Goal: Check status: Check status

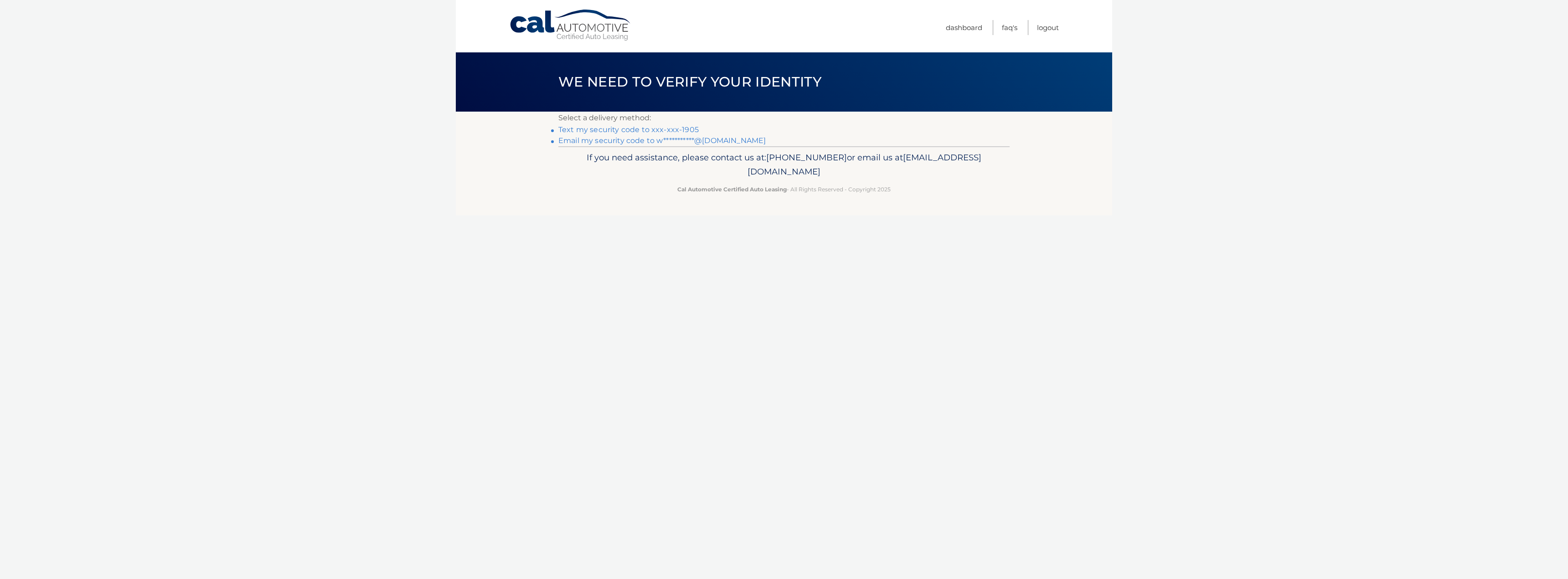
click at [640, 131] on link "Text my security code to xxx-xxx-1905" at bounding box center [629, 129] width 140 height 9
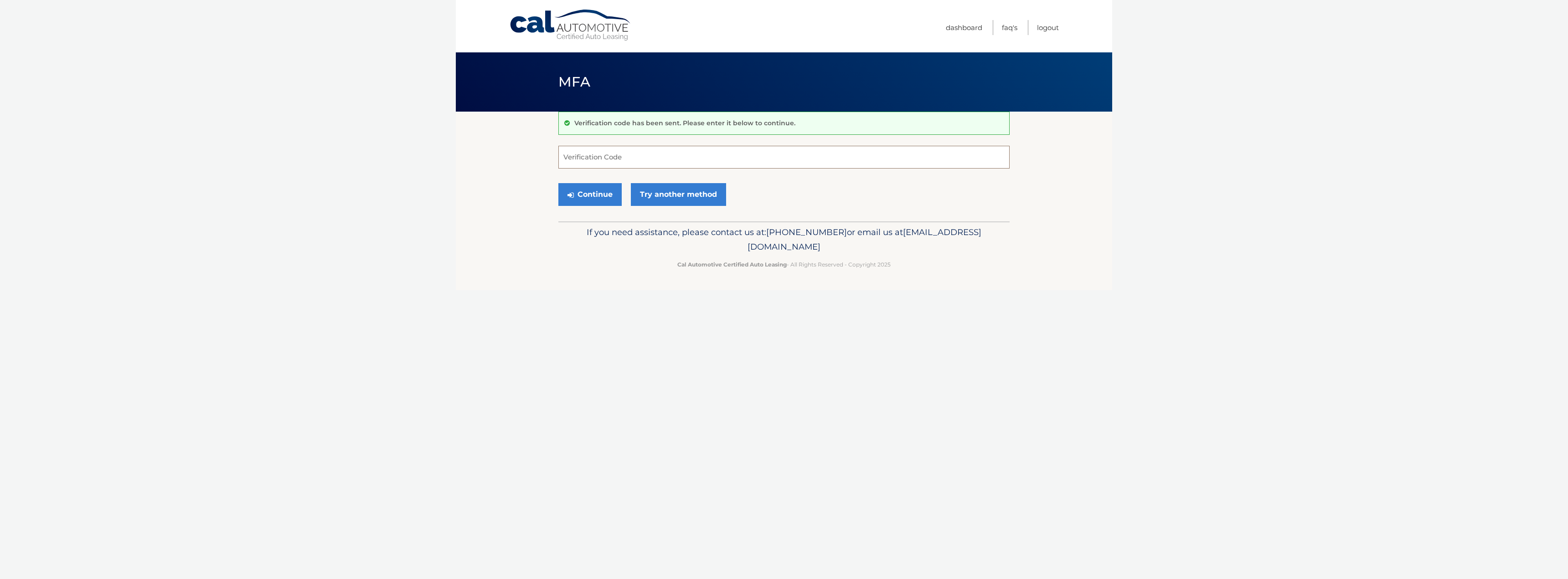
click at [617, 152] on input "Verification Code" at bounding box center [784, 157] width 451 height 23
type input "800706"
click at [596, 189] on button "Continue" at bounding box center [590, 194] width 63 height 23
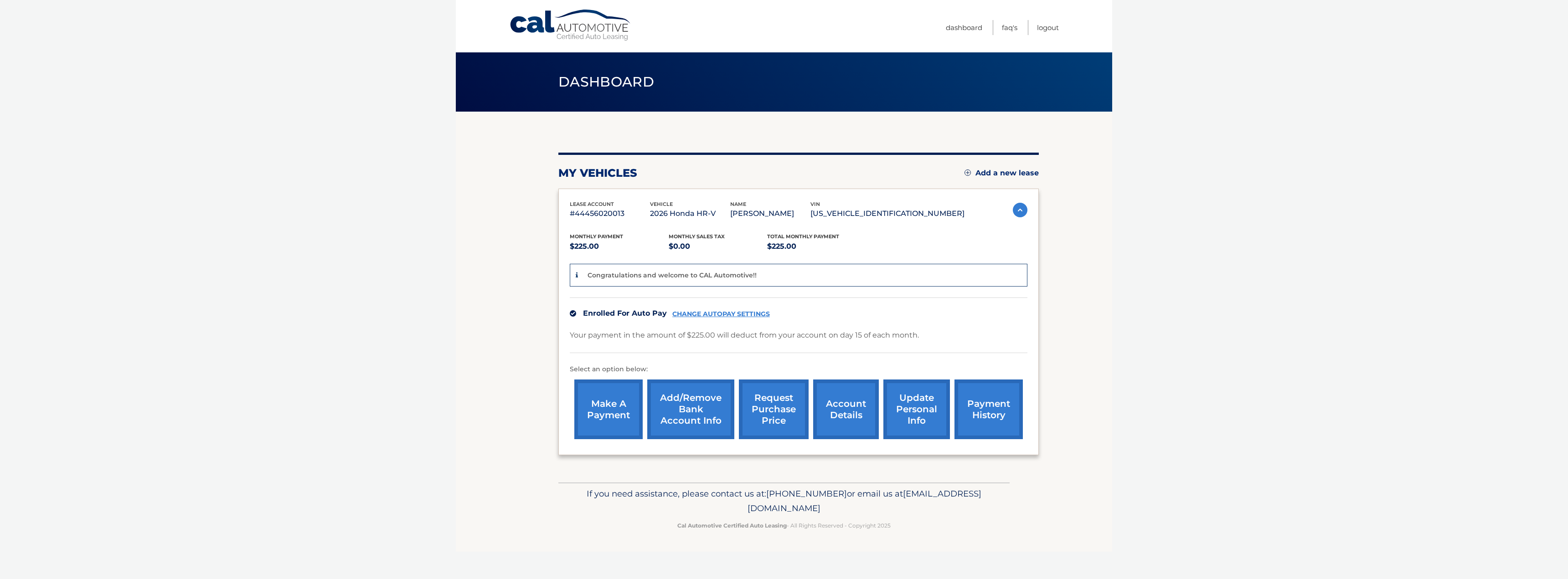
click at [841, 409] on link "account details" at bounding box center [846, 409] width 66 height 60
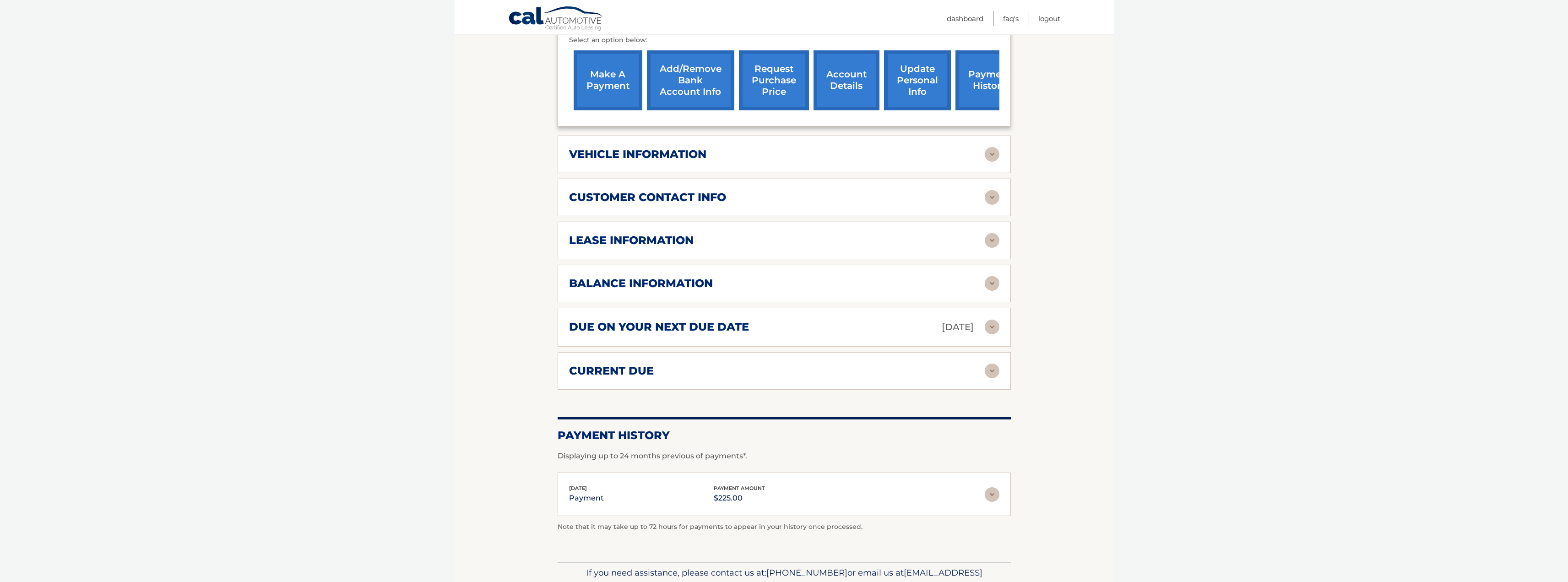
scroll to position [267, 0]
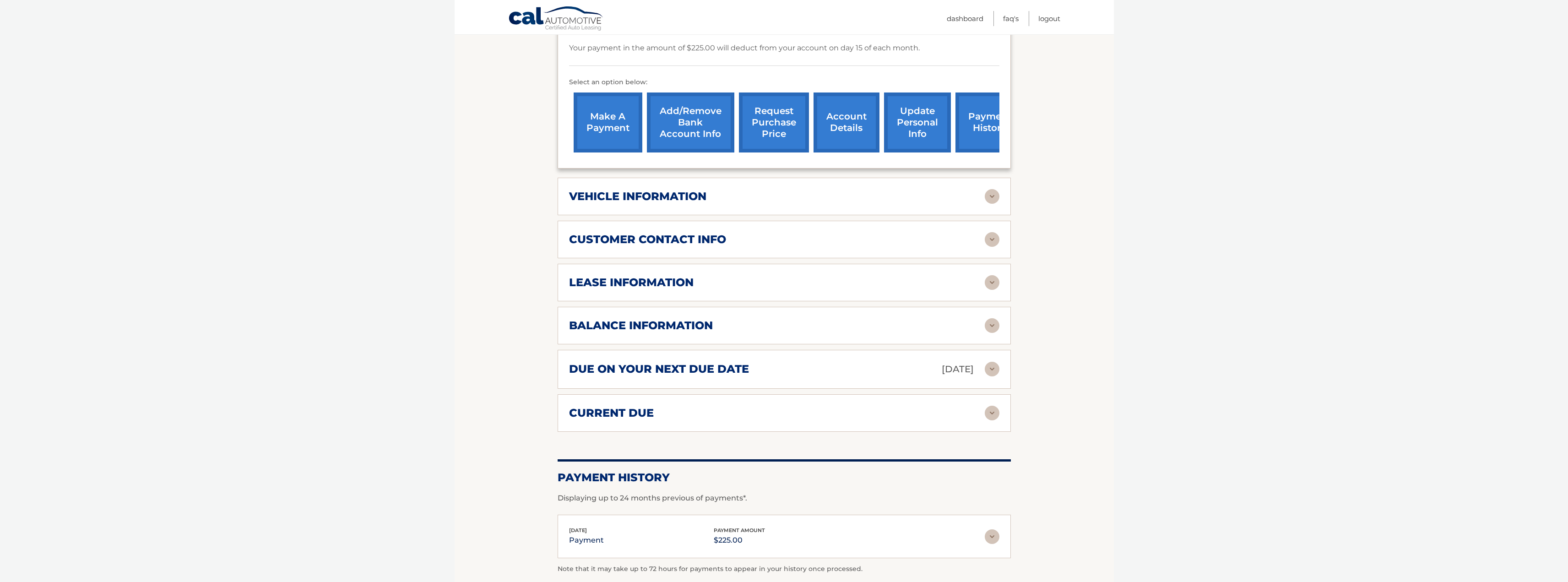
click at [990, 273] on div "lease information Contract Start Date Sep 15, 2025 Term 39 Maturity Date Dec 15…" at bounding box center [784, 283] width 453 height 38
click at [993, 283] on img at bounding box center [992, 283] width 15 height 15
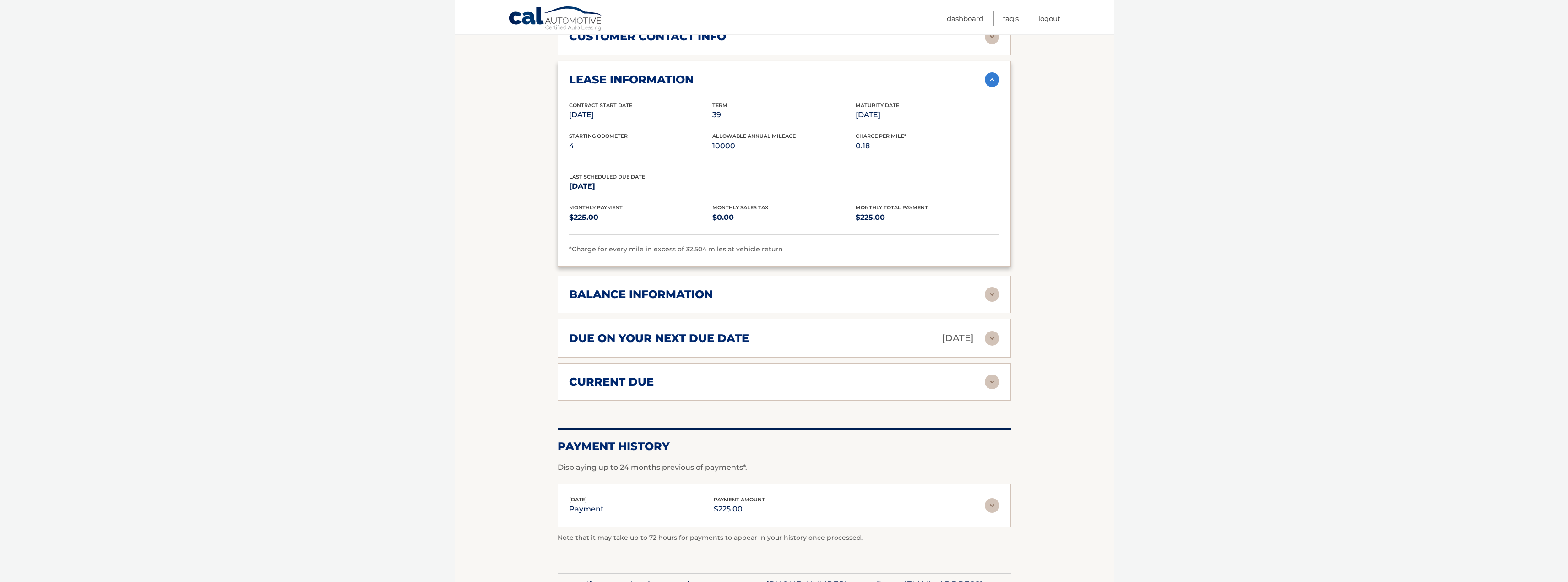
scroll to position [496, 0]
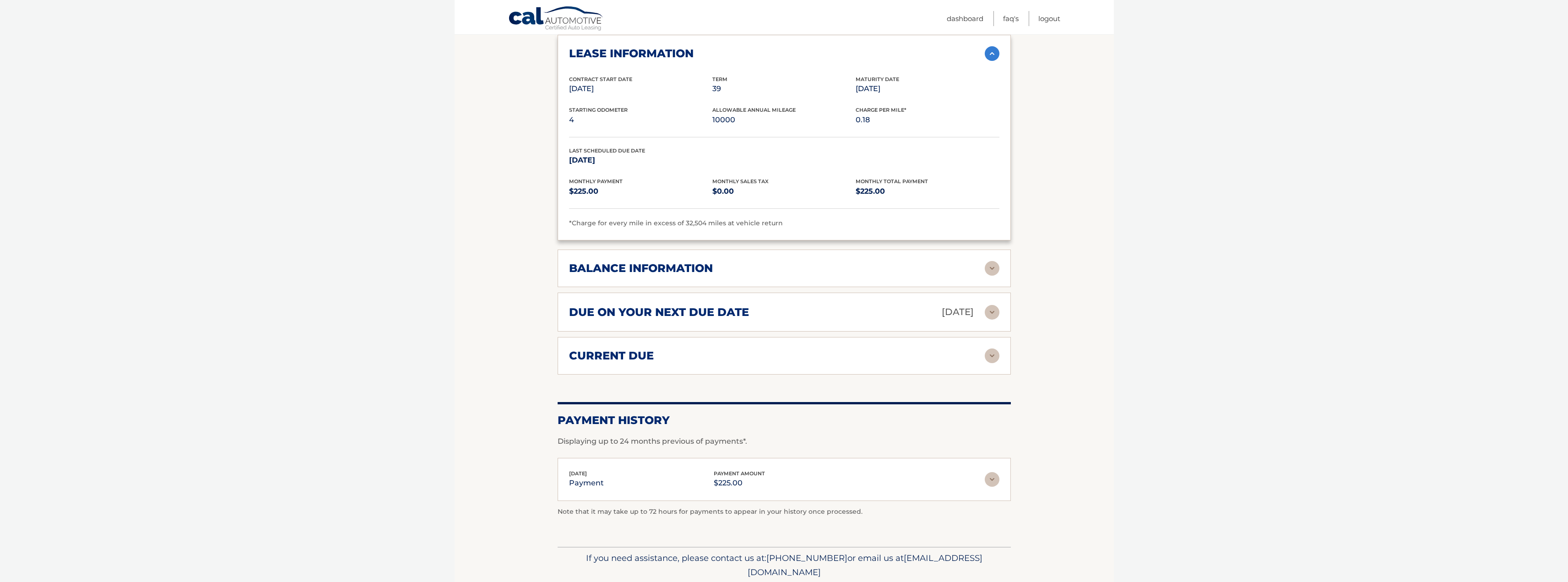
click at [990, 267] on img at bounding box center [992, 268] width 15 height 15
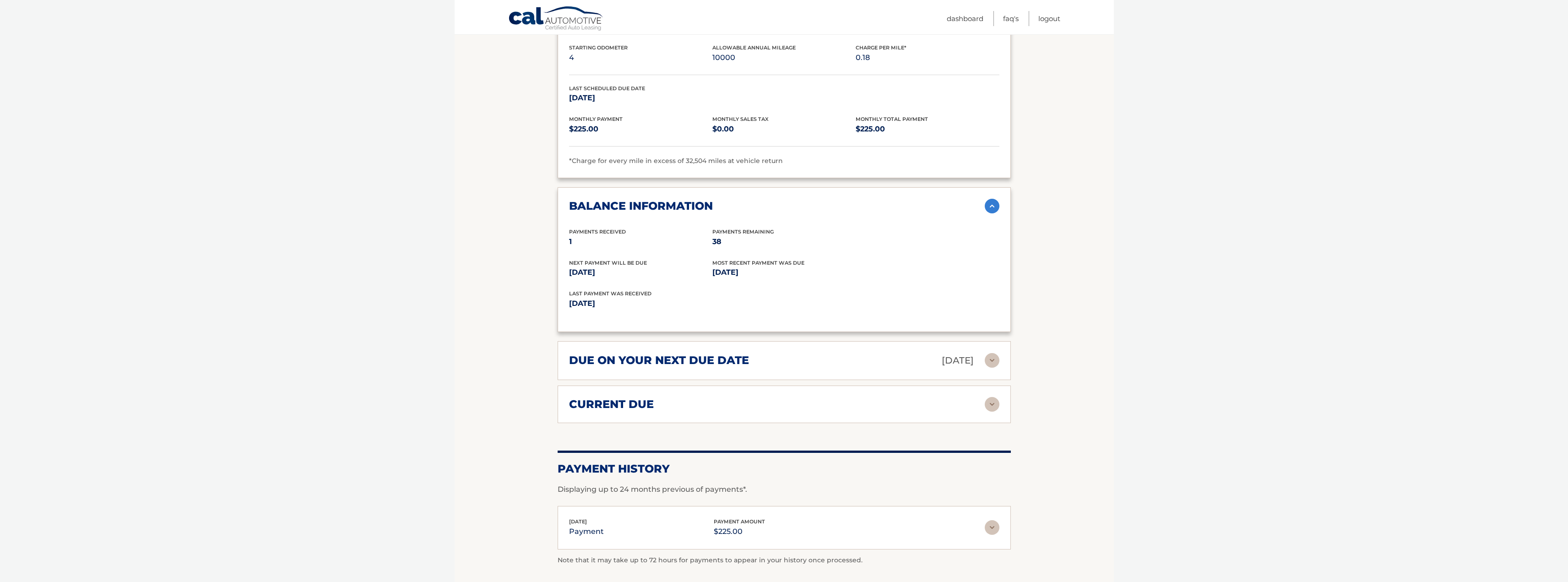
scroll to position [588, 0]
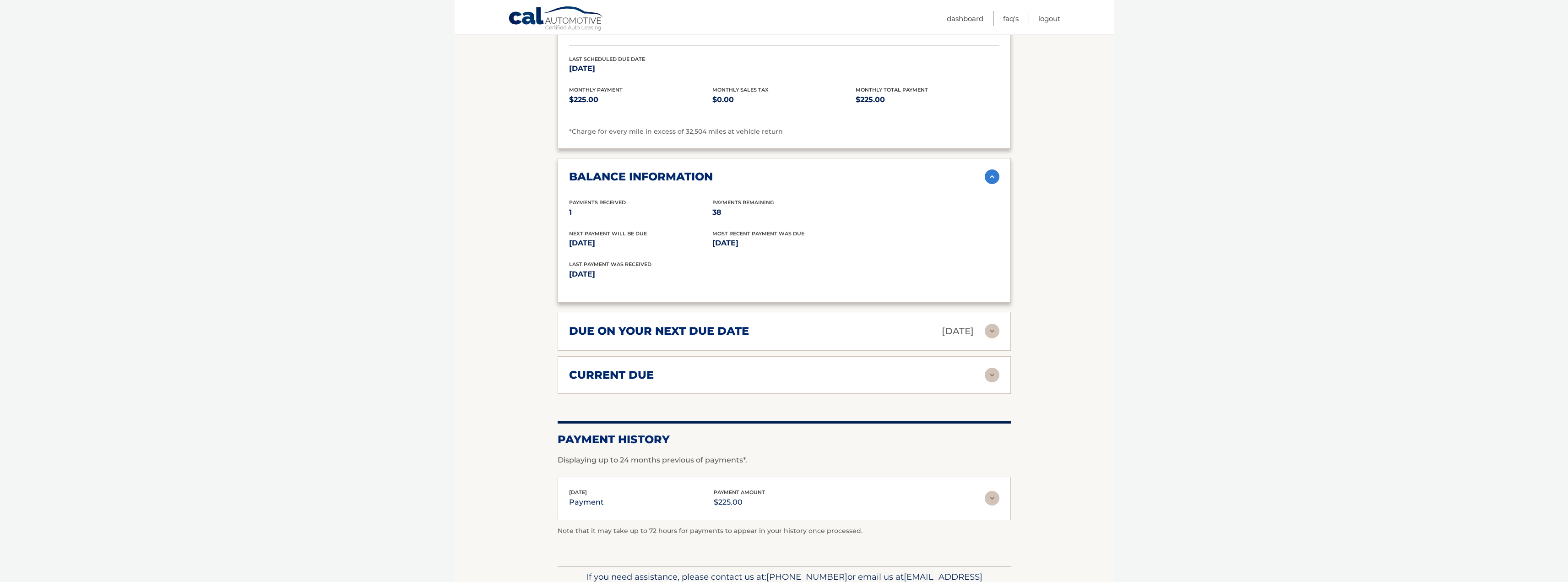
click at [992, 376] on img at bounding box center [992, 375] width 15 height 15
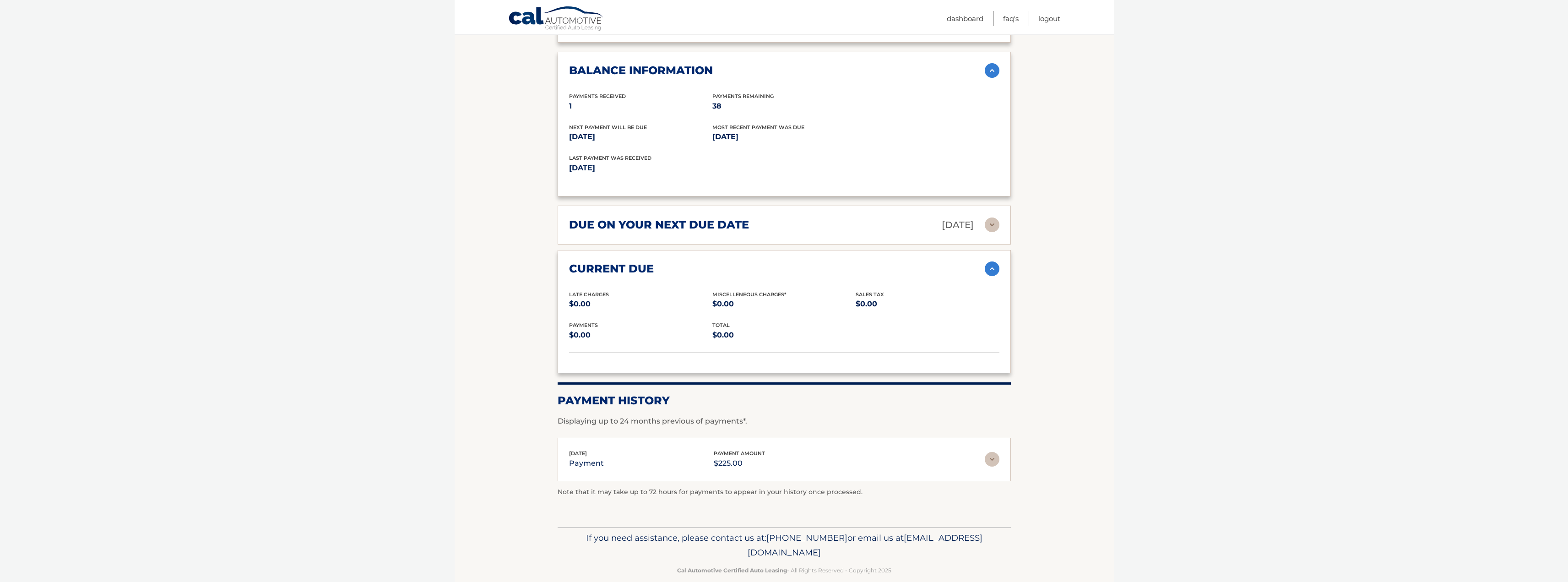
scroll to position [708, 0]
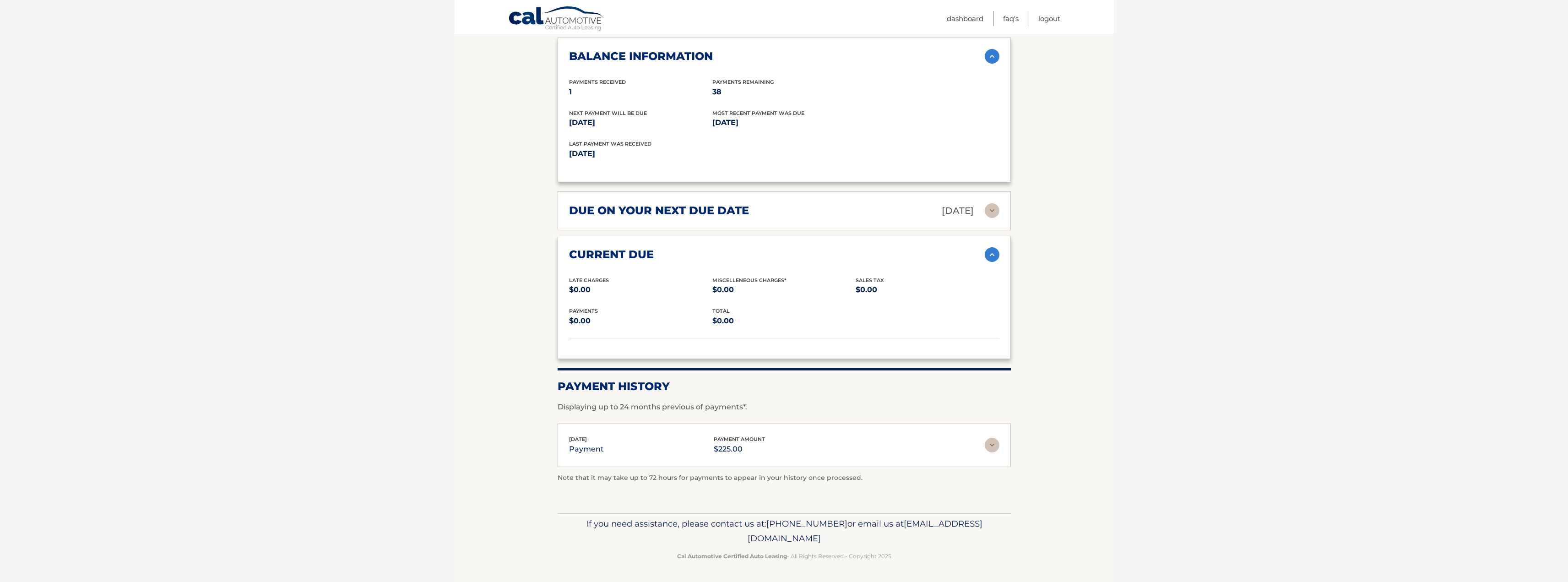
click at [989, 446] on img at bounding box center [992, 446] width 15 height 15
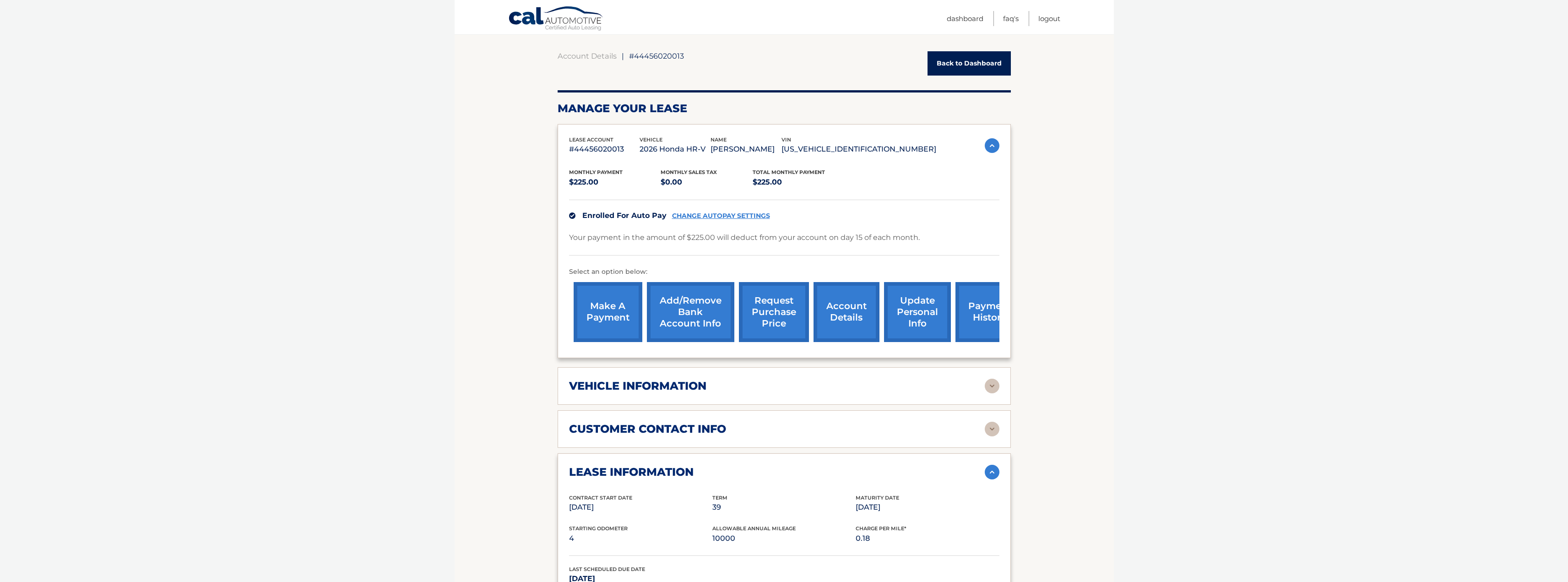
scroll to position [0, 0]
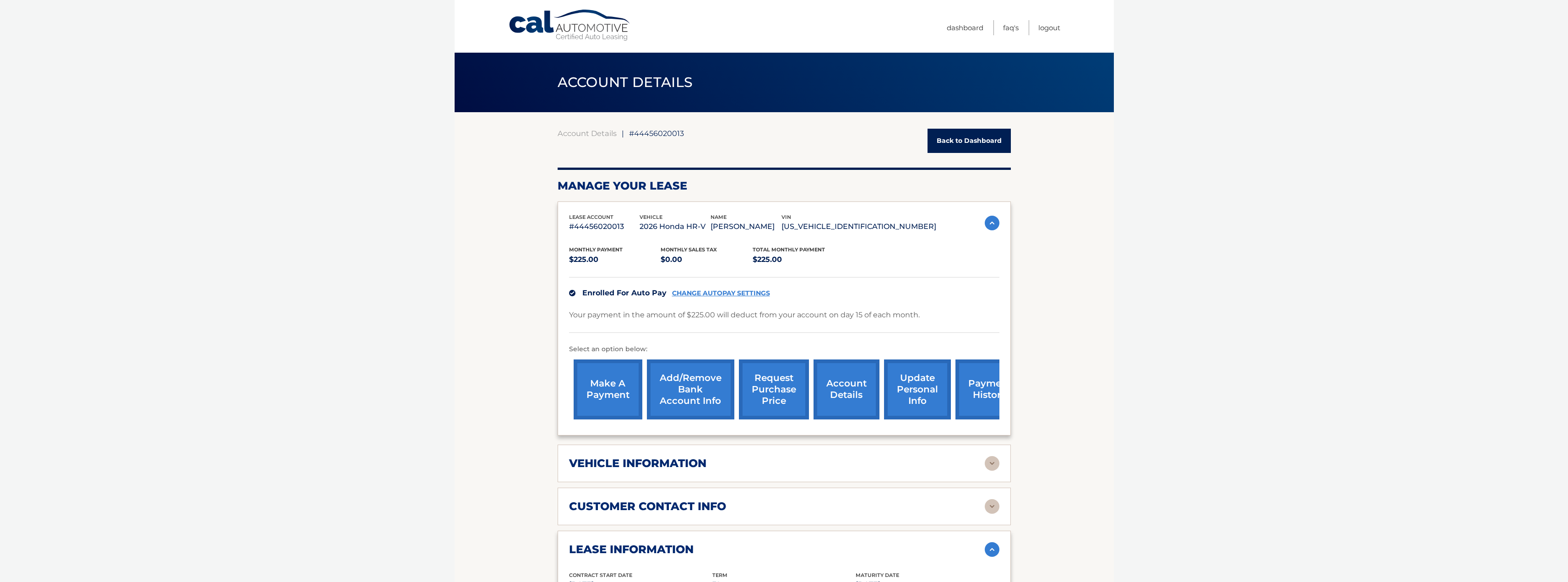
click at [992, 465] on img at bounding box center [992, 463] width 15 height 15
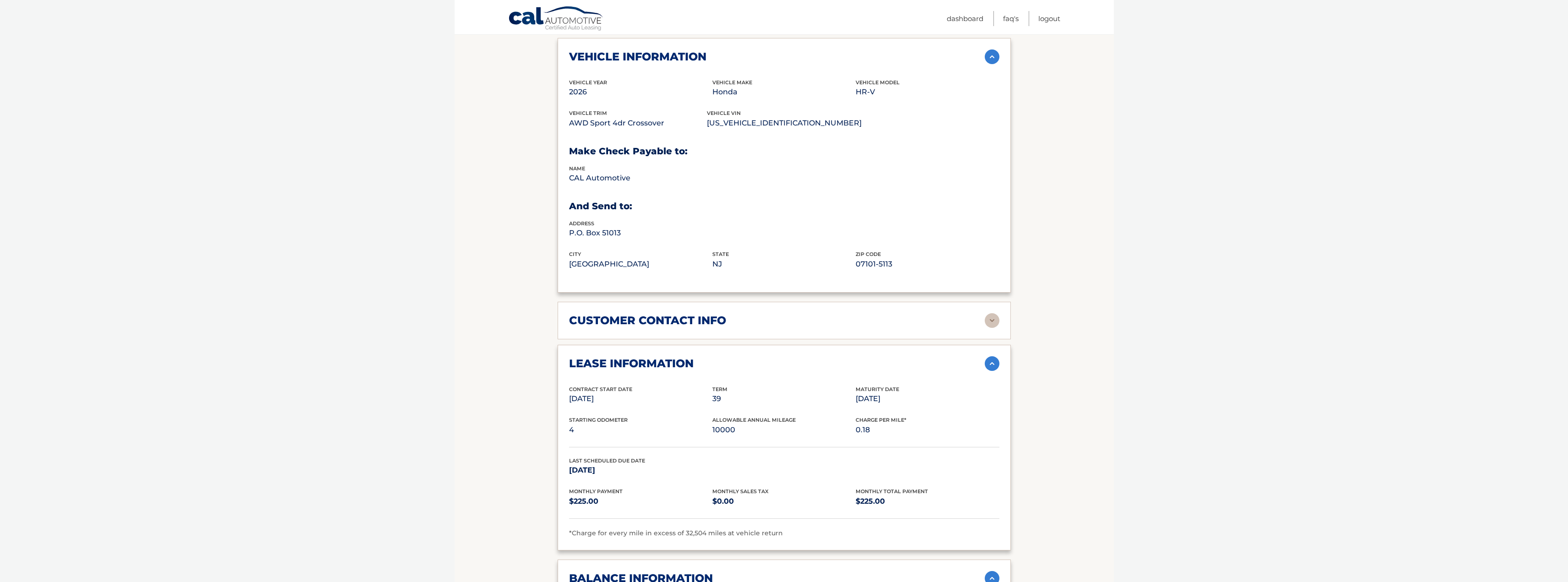
scroll to position [412, 0]
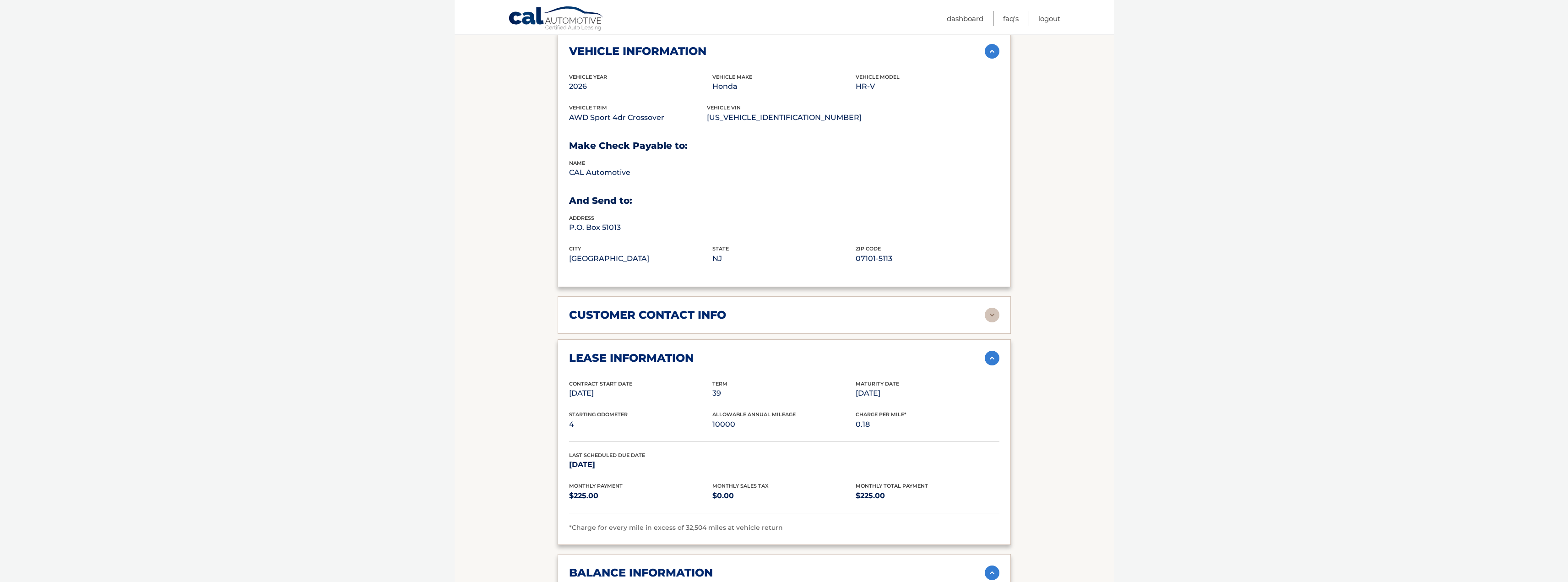
click at [992, 316] on img at bounding box center [992, 315] width 15 height 15
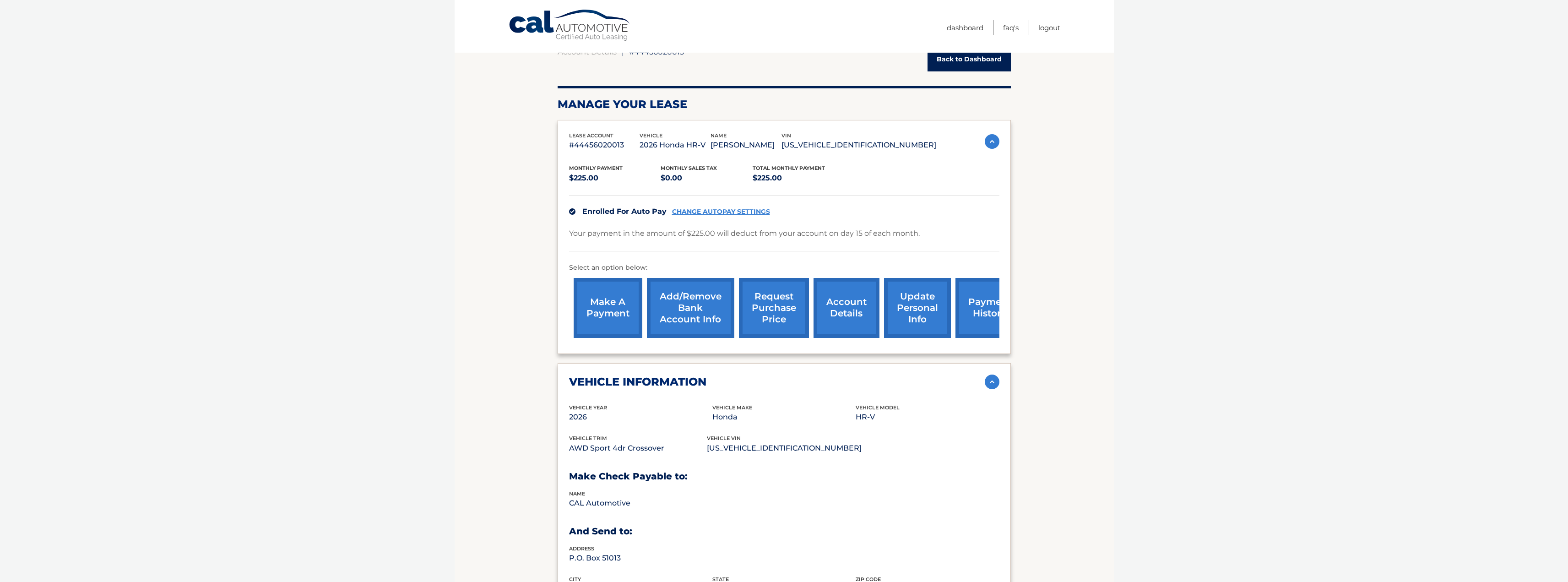
scroll to position [0, 0]
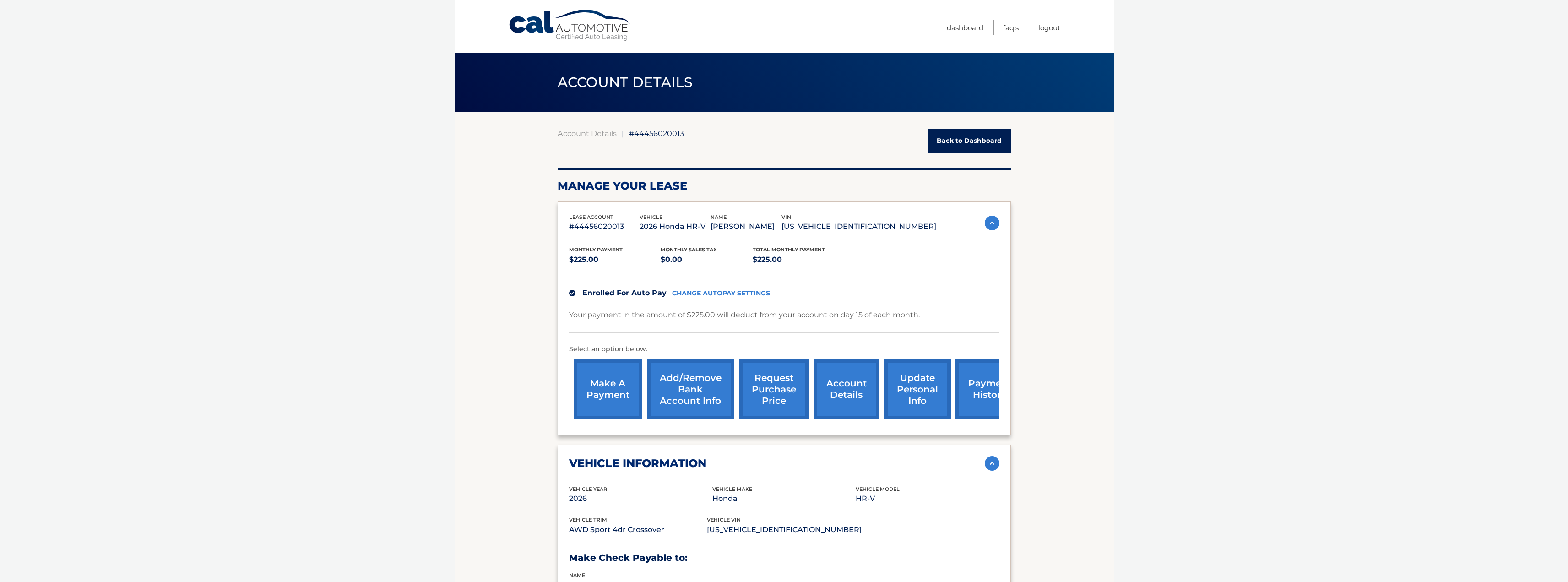
click at [656, 134] on span "#44456020013" at bounding box center [656, 133] width 55 height 9
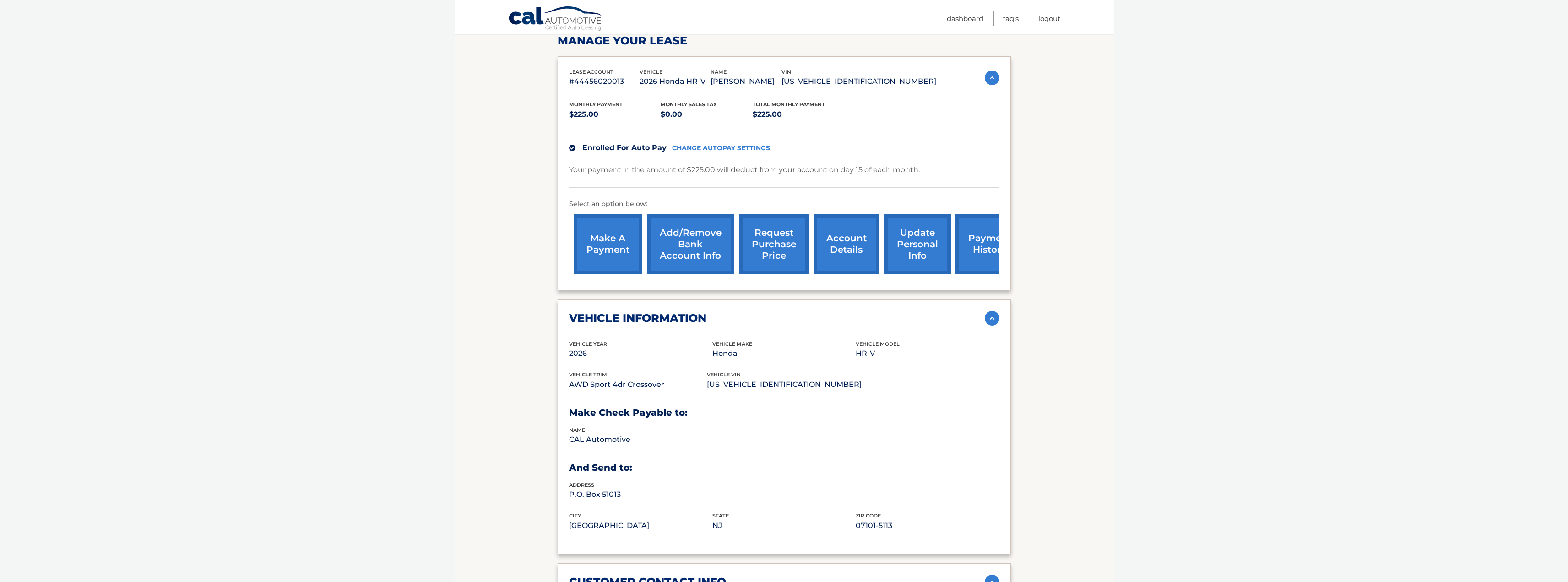
scroll to position [138, 0]
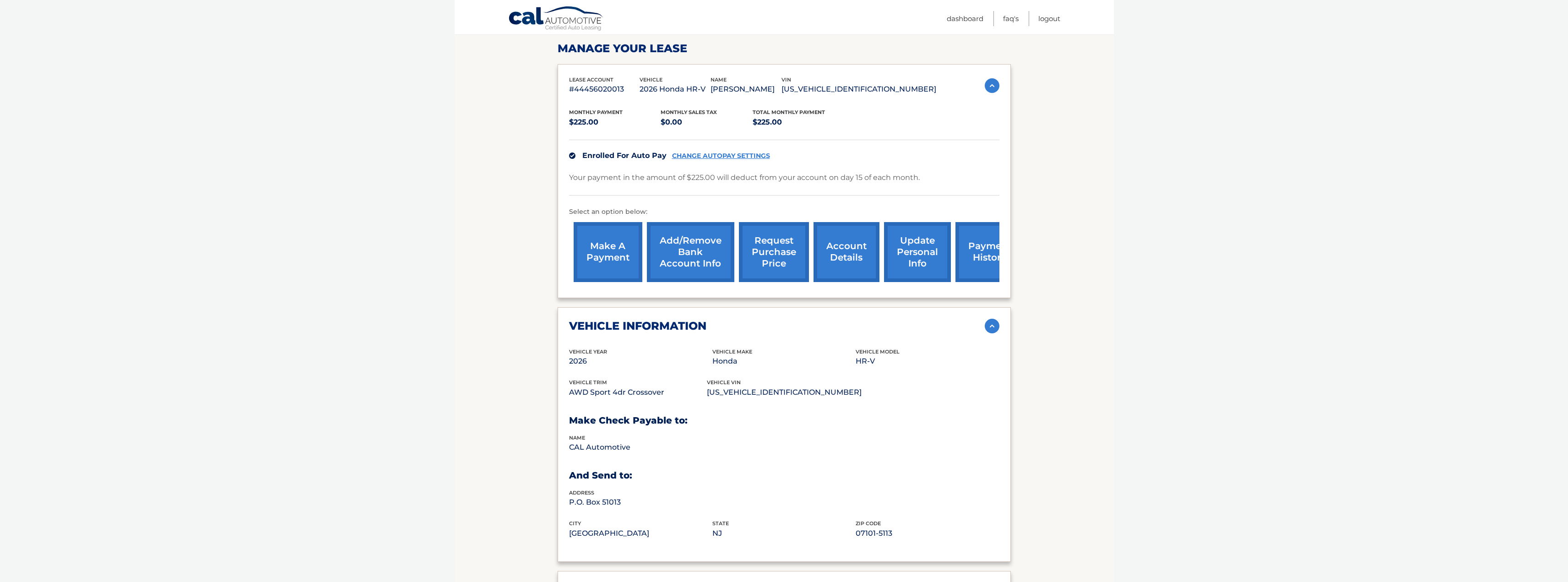
drag, startPoint x: 1428, startPoint y: 1, endPoint x: 1229, endPoint y: 166, distance: 258.5
click at [1233, 165] on body "Cal Automotive Menu Dashboard FAQ's Logout ← |" at bounding box center [784, 153] width 1568 height 582
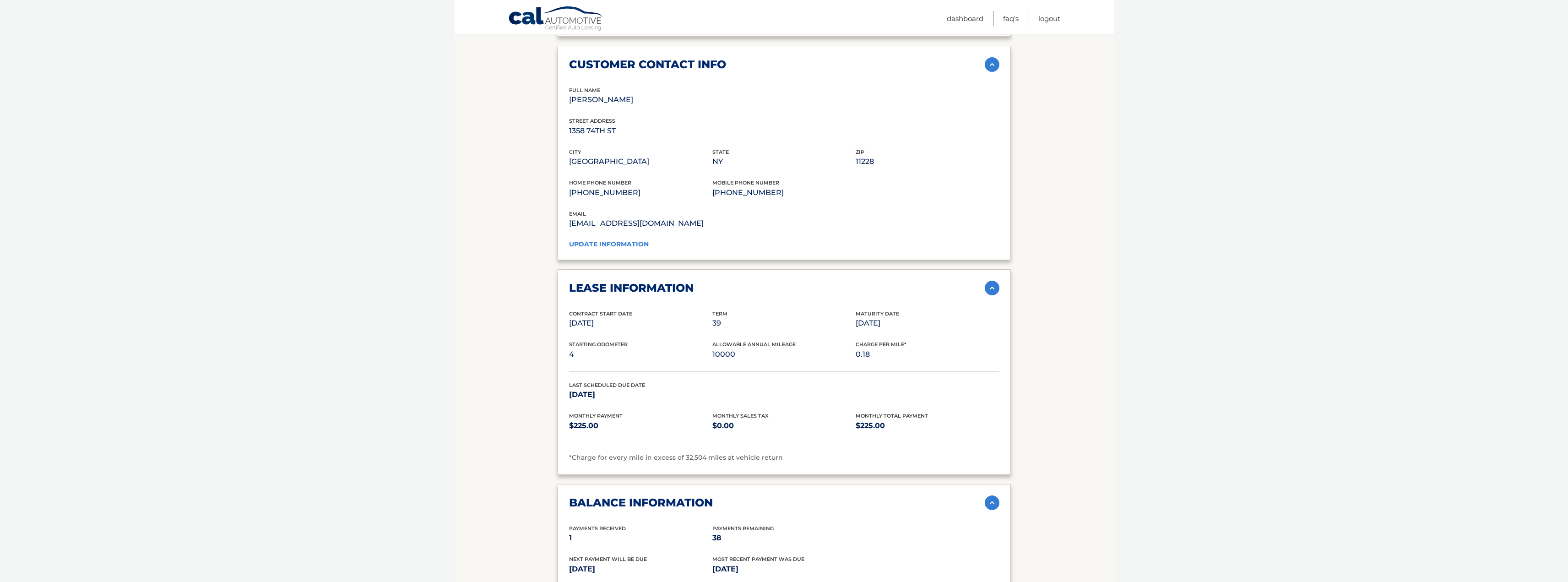
scroll to position [642, 0]
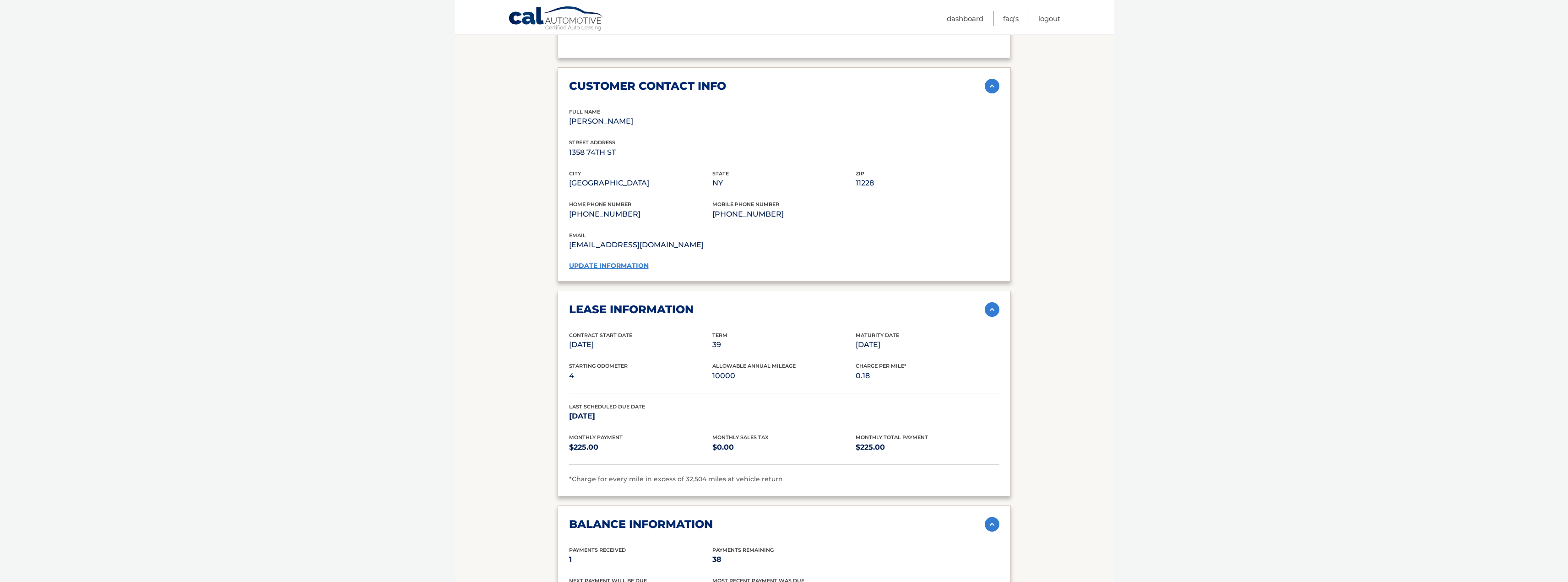
click at [484, 295] on section "Account Details | #44456020013 Back to Dashboard Manage Your Lease lease accoun…" at bounding box center [784, 252] width 659 height 1563
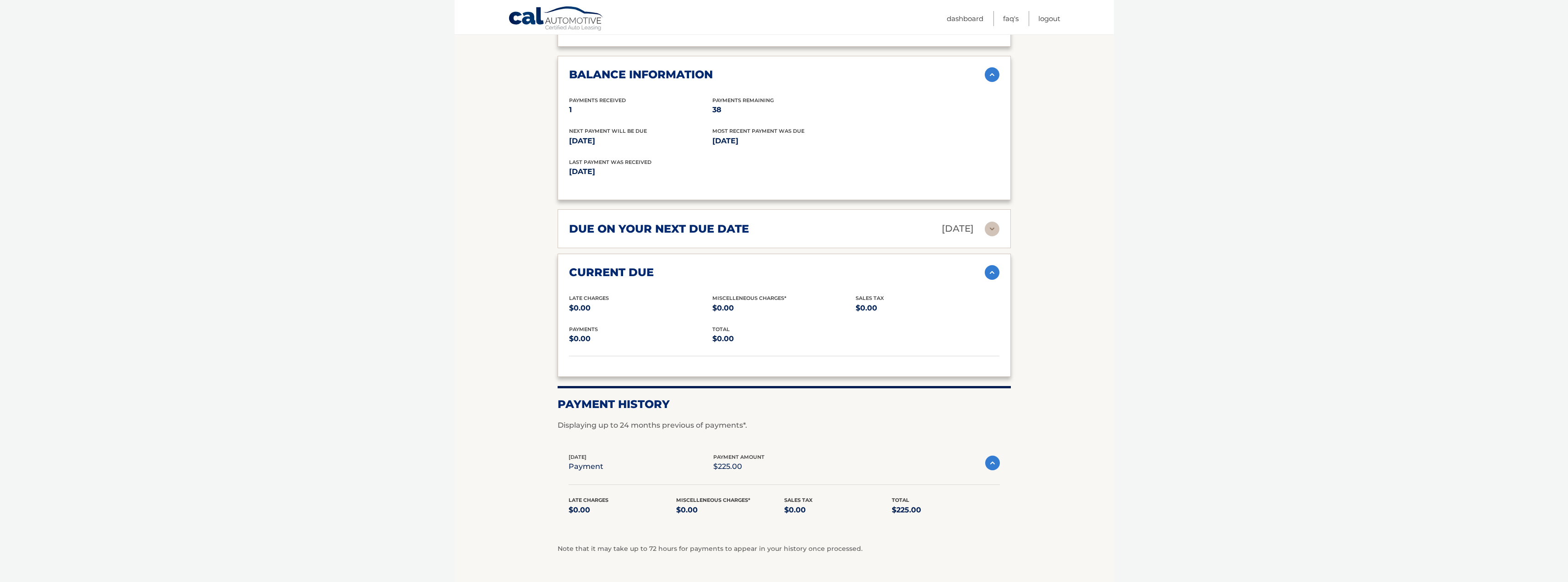
scroll to position [1071, 0]
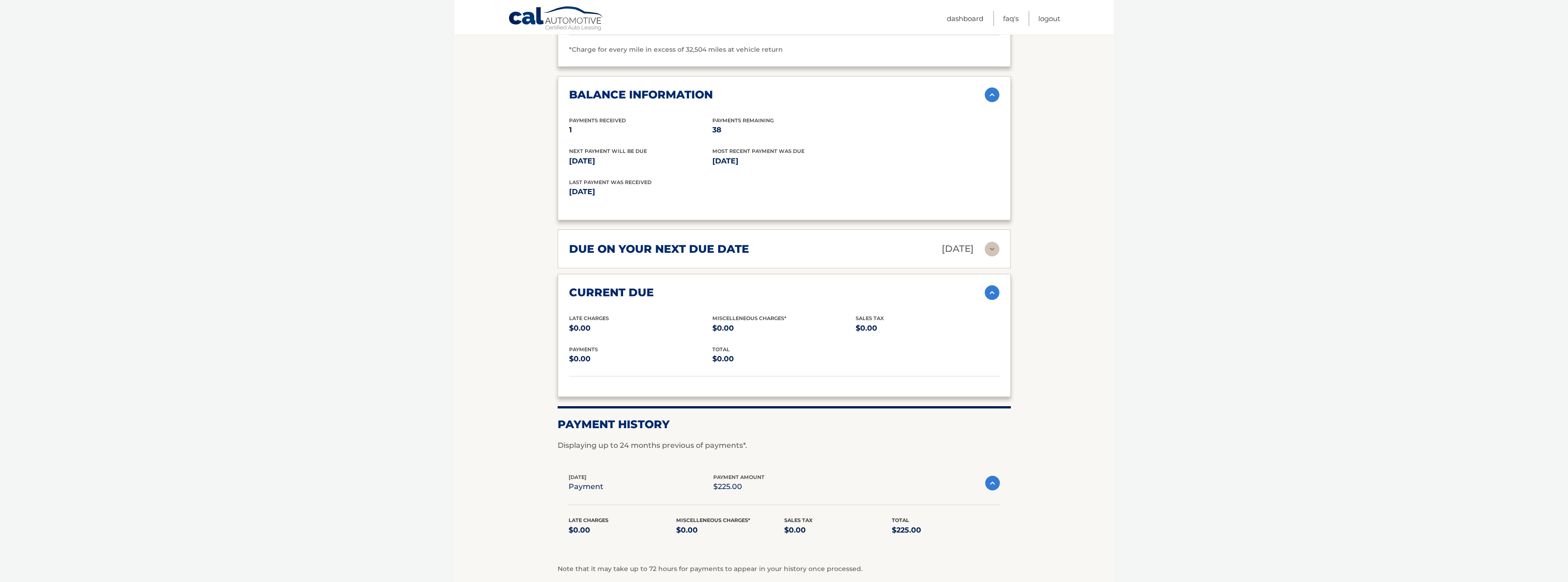
click at [991, 248] on img at bounding box center [992, 249] width 15 height 15
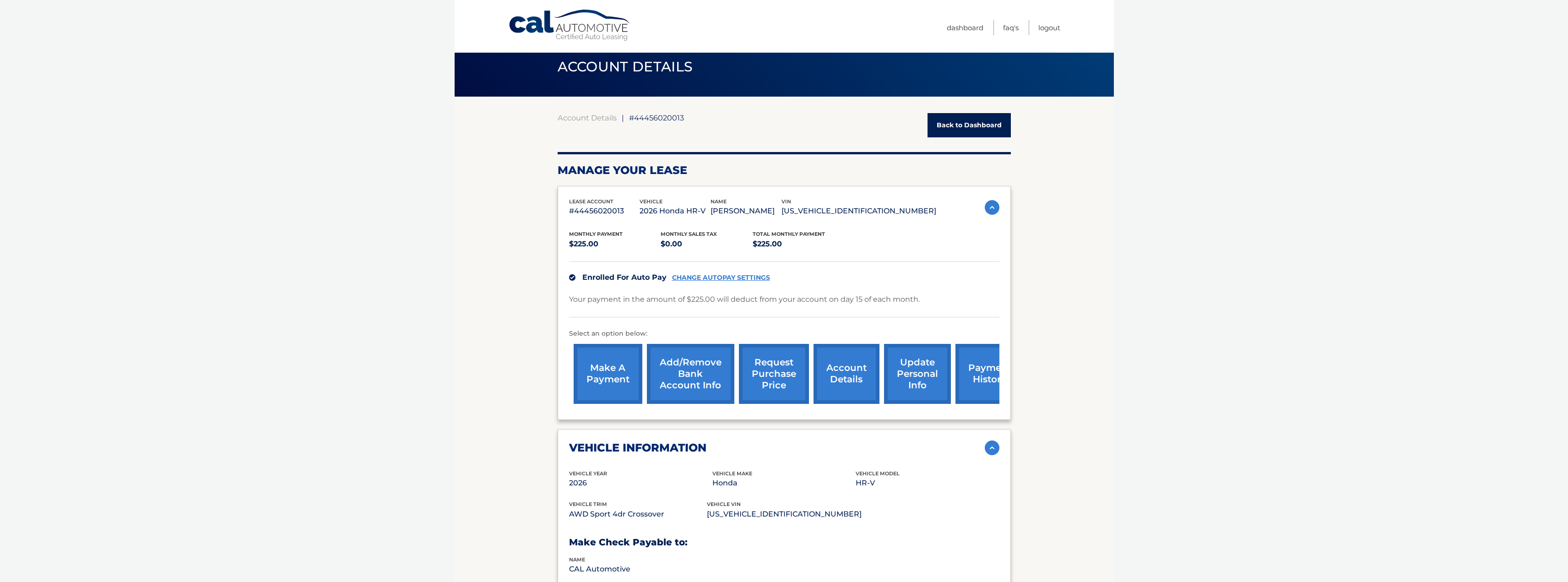
scroll to position [15, 0]
click at [980, 124] on link "Back to Dashboard" at bounding box center [969, 126] width 83 height 24
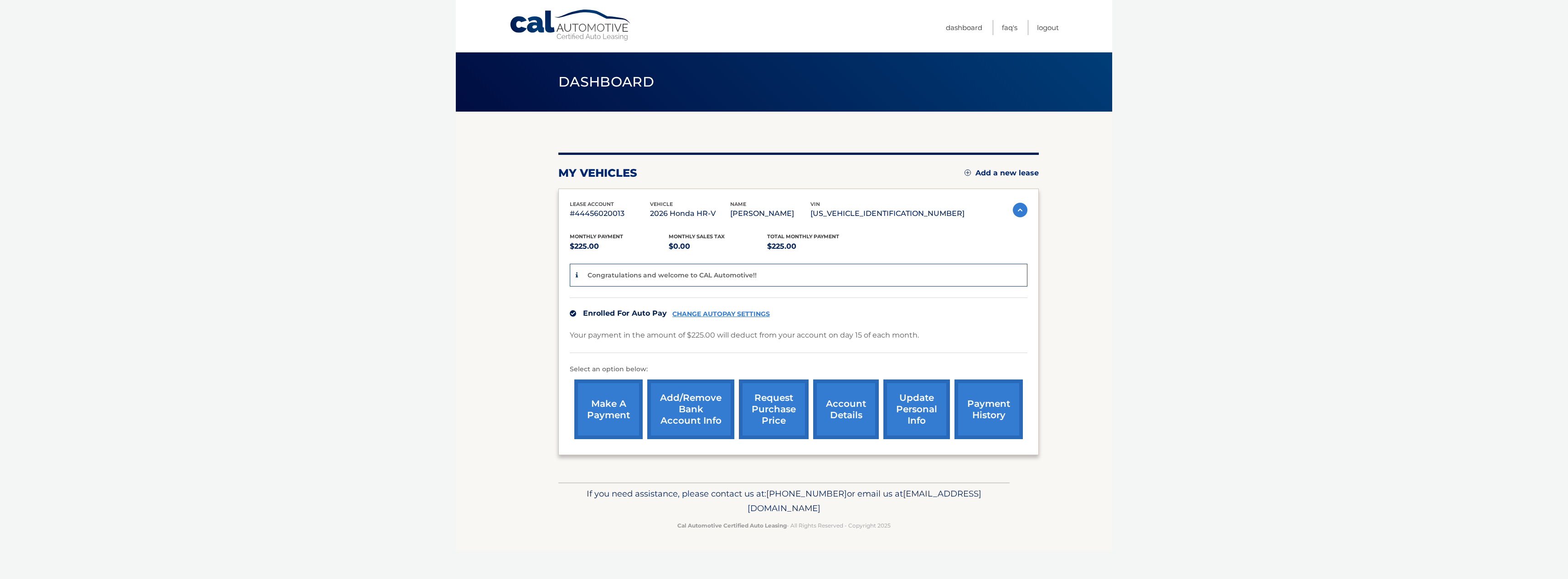
click at [1019, 208] on img at bounding box center [1021, 210] width 14 height 14
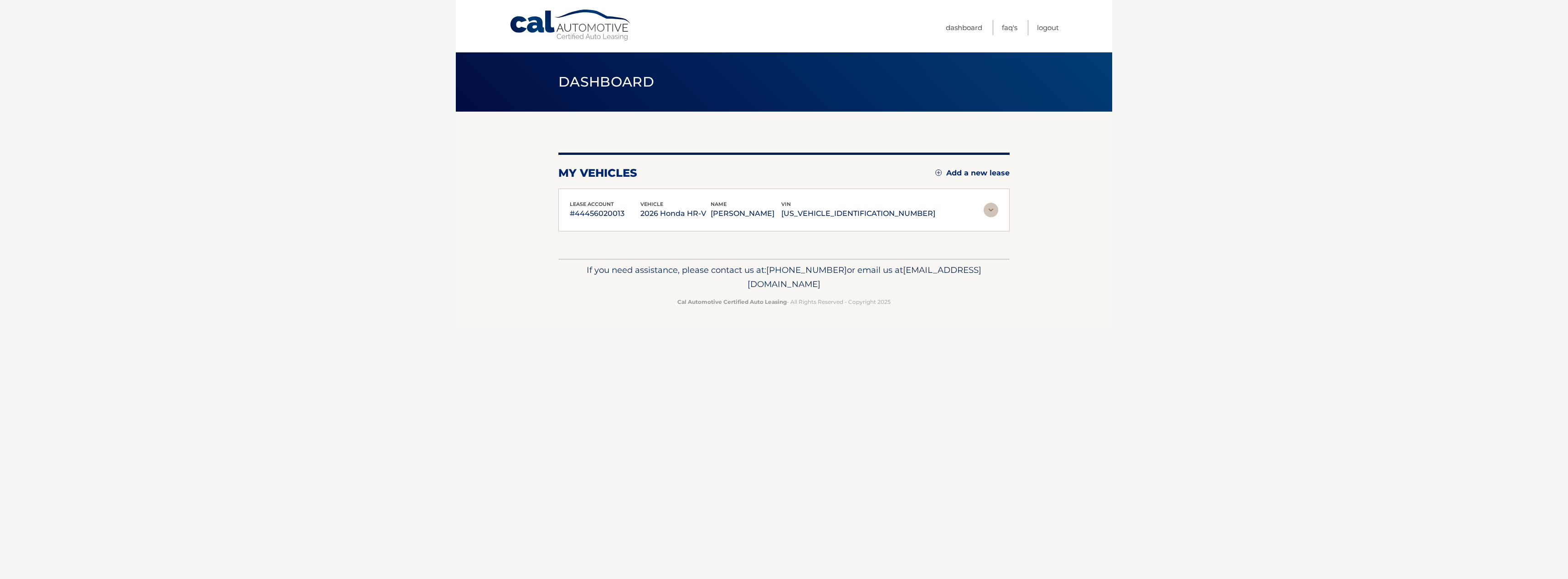
click at [1019, 208] on section "my vehicles Add a new lease lease account #44456020013 vehicle 2026 Honda HR-V …" at bounding box center [784, 185] width 656 height 147
click at [992, 206] on img at bounding box center [991, 210] width 14 height 14
